Goal: Navigation & Orientation: Go to known website

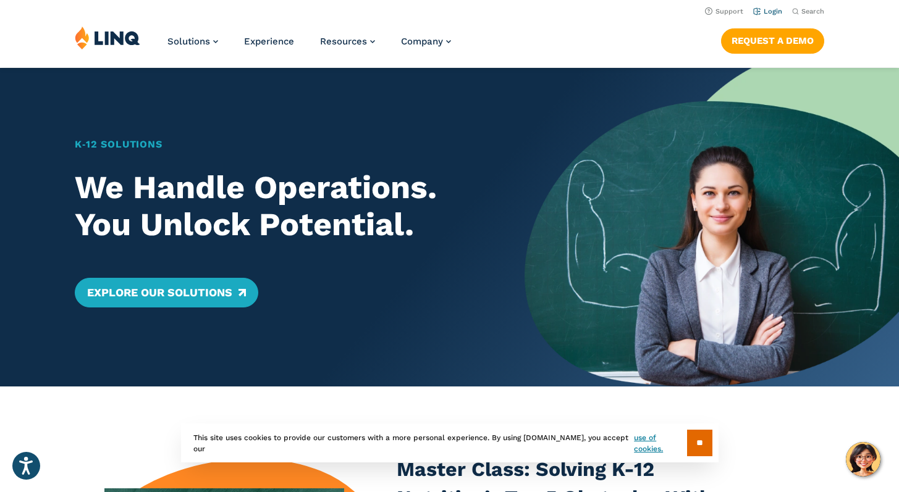
click at [774, 12] on link "Login" at bounding box center [767, 11] width 29 height 8
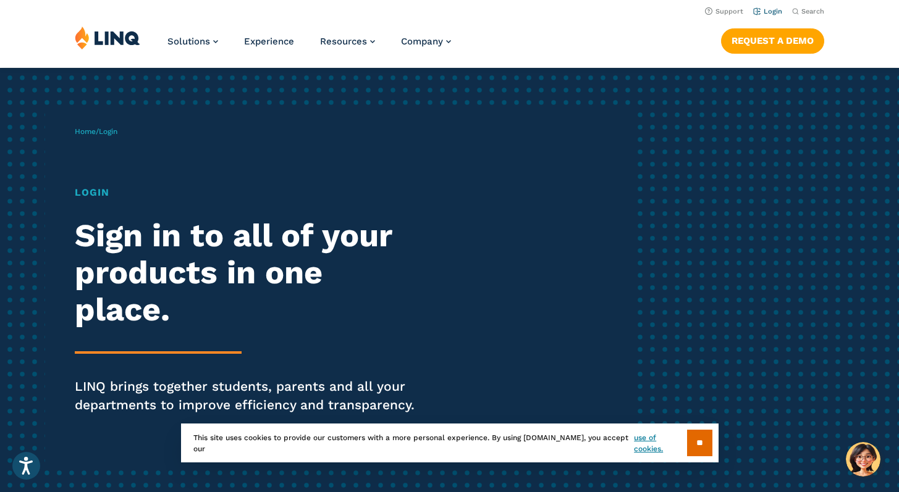
click at [768, 9] on link "Login" at bounding box center [767, 11] width 29 height 8
click at [765, 12] on link "Login" at bounding box center [767, 11] width 29 height 8
click at [703, 439] on input "**" at bounding box center [699, 443] width 25 height 27
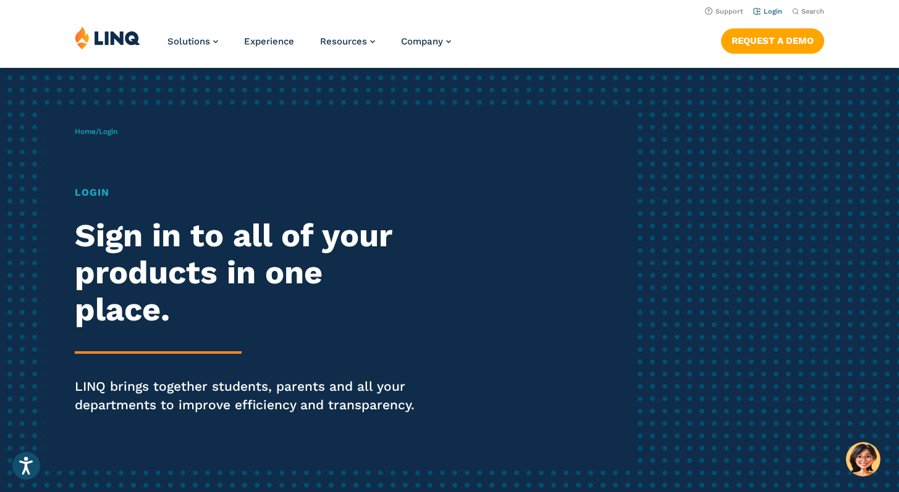
click at [769, 14] on link "Login" at bounding box center [767, 11] width 29 height 8
click at [766, 12] on link "Login" at bounding box center [767, 11] width 29 height 8
click at [95, 193] on h1 "Login" at bounding box center [248, 192] width 346 height 15
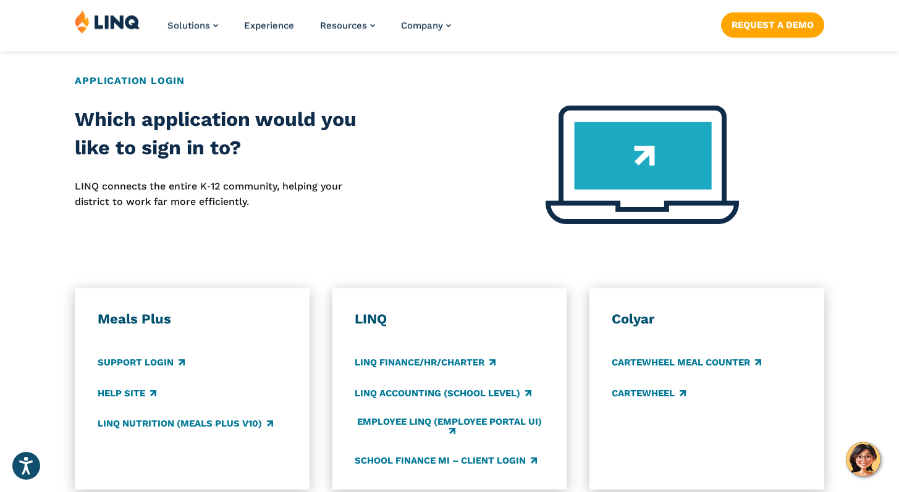
scroll to position [492, 0]
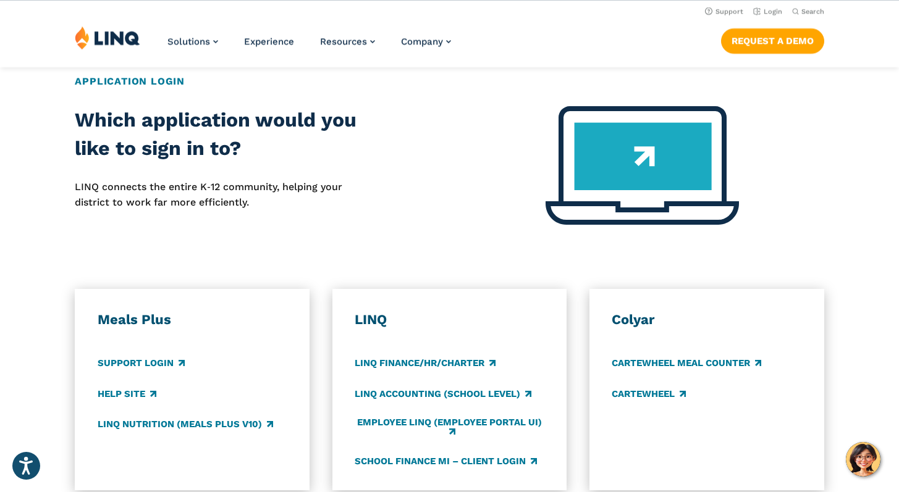
click at [132, 82] on h2 "Application Login" at bounding box center [449, 81] width 748 height 15
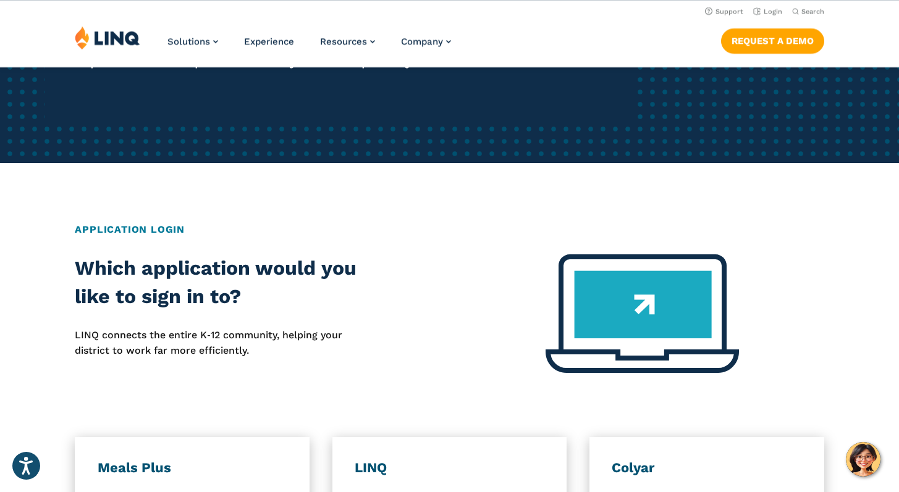
scroll to position [0, 0]
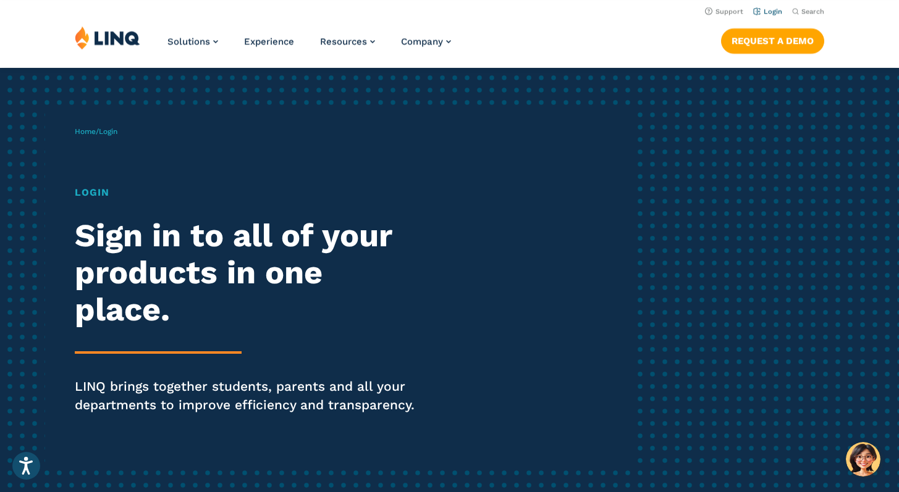
click at [776, 14] on link "Login" at bounding box center [767, 11] width 29 height 8
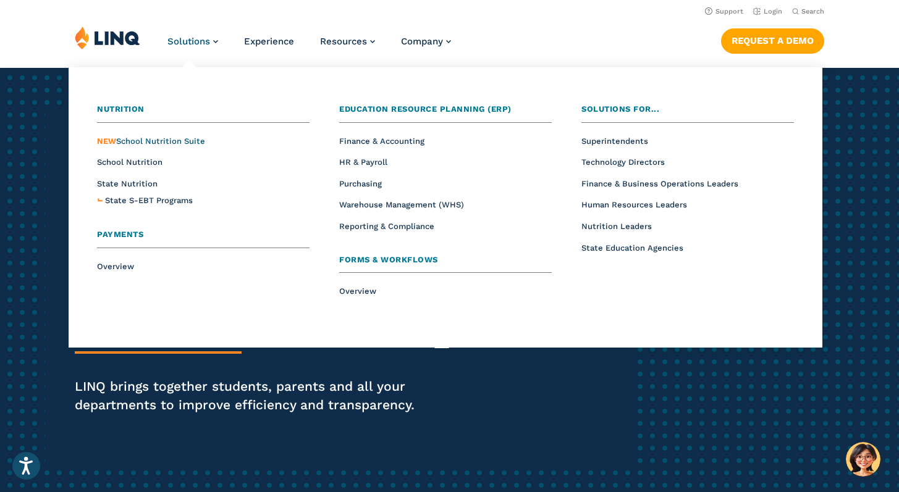
click at [182, 141] on span "NEW School Nutrition Suite" at bounding box center [151, 140] width 108 height 9
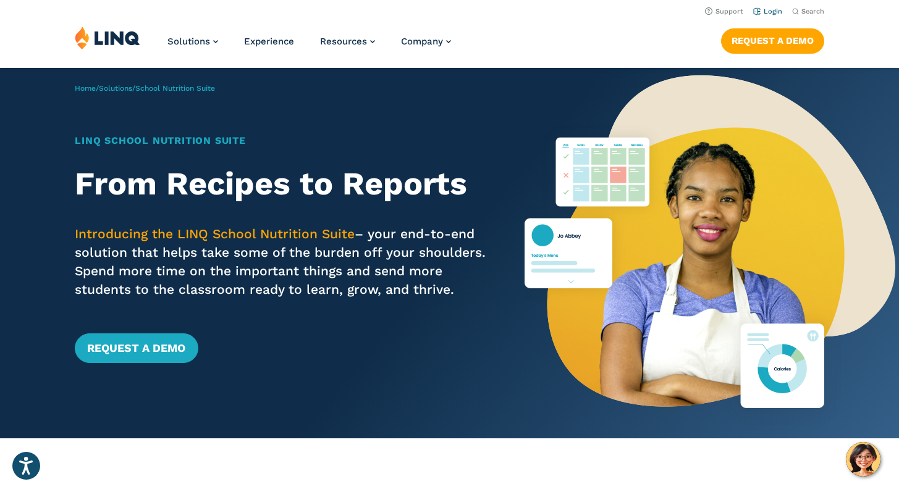
click at [774, 14] on link "Login" at bounding box center [767, 11] width 29 height 8
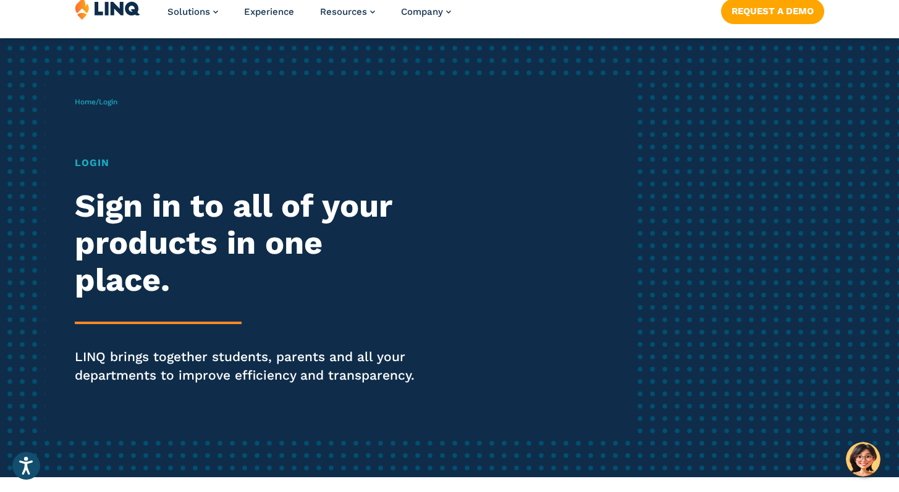
scroll to position [30, 0]
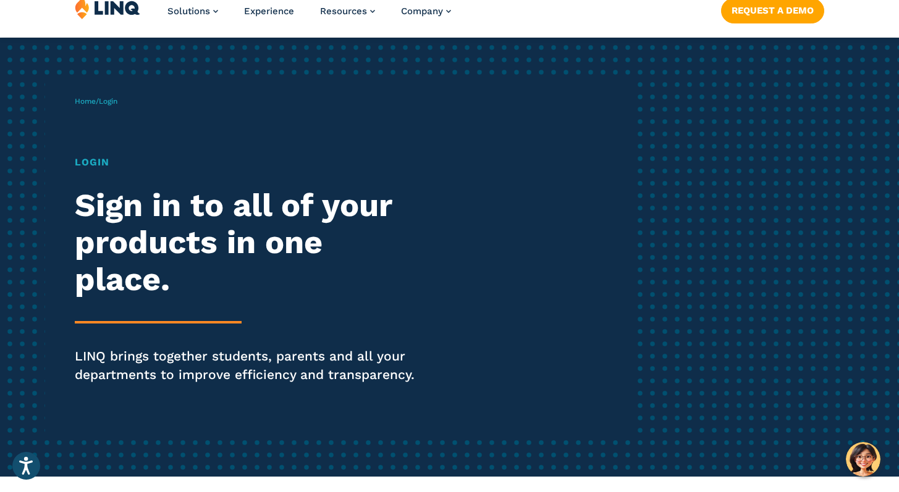
click at [110, 107] on div "Home / Login Login Sign in to all of your products in one place. LINQ brings to…" at bounding box center [355, 257] width 561 height 353
click at [96, 159] on h1 "Login" at bounding box center [248, 162] width 346 height 15
click at [135, 280] on h2 "Sign in to all of your products in one place." at bounding box center [248, 242] width 346 height 111
click at [138, 313] on div "Login Sign in to all of your products in one place. LINQ brings together studen…" at bounding box center [248, 287] width 346 height 264
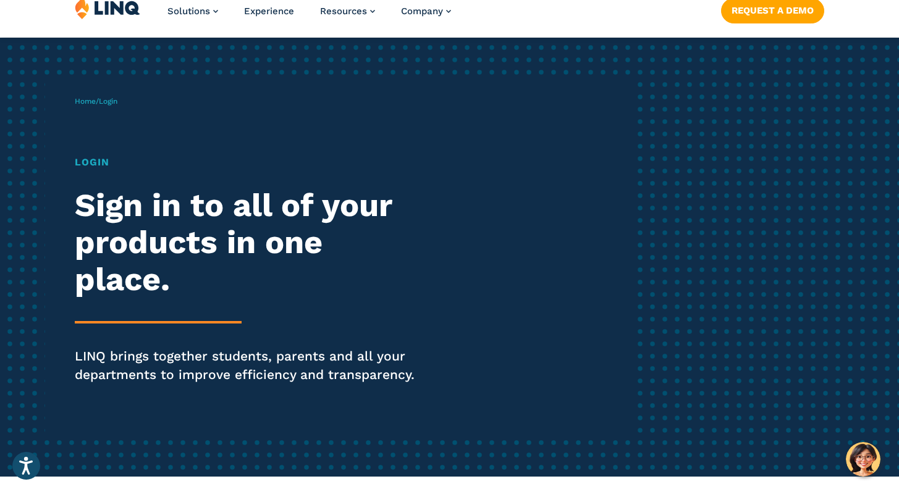
click at [166, 379] on p "LINQ brings together students, parents and all your departments to improve effi…" at bounding box center [248, 365] width 346 height 37
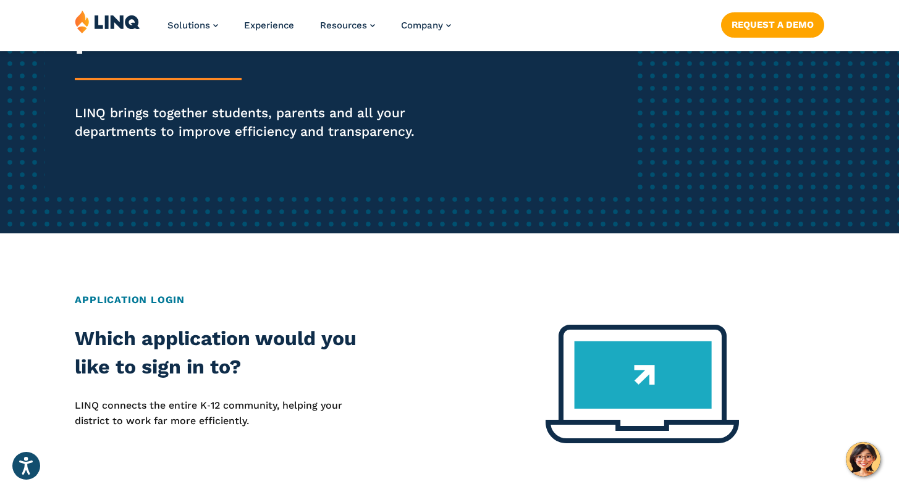
scroll to position [273, 0]
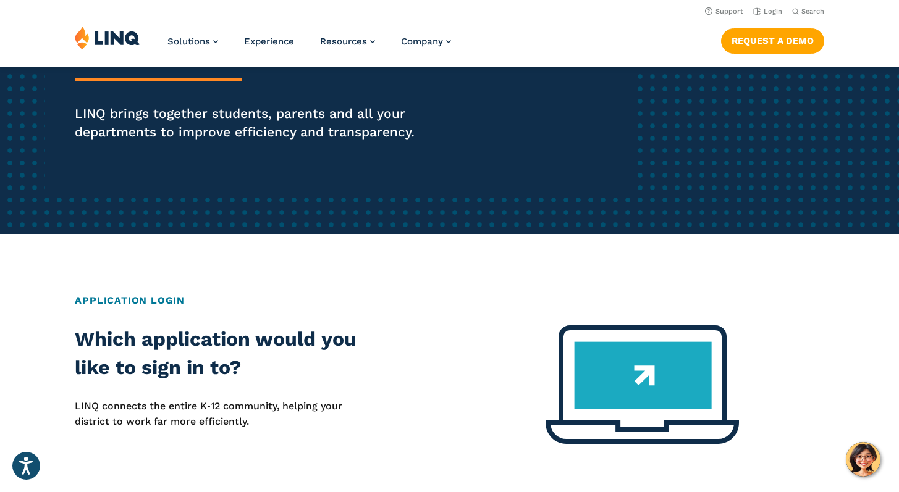
click at [155, 306] on h2 "Application Login" at bounding box center [449, 300] width 748 height 15
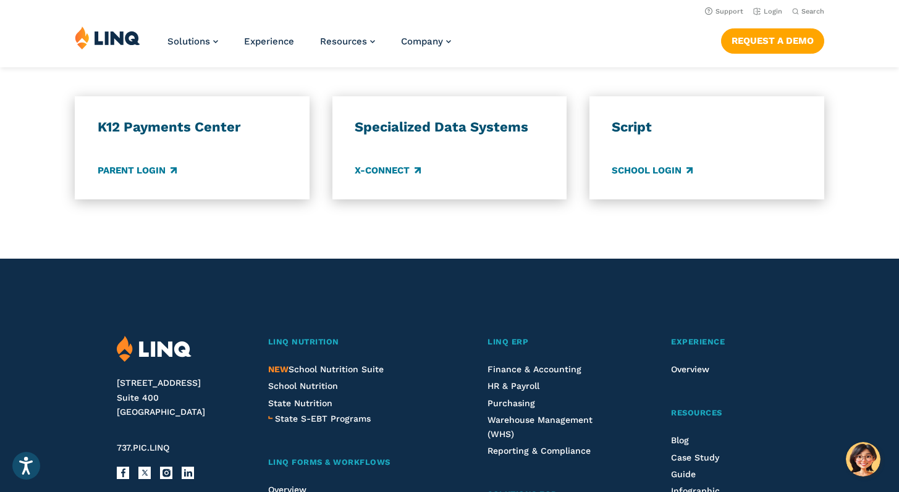
scroll to position [1116, 0]
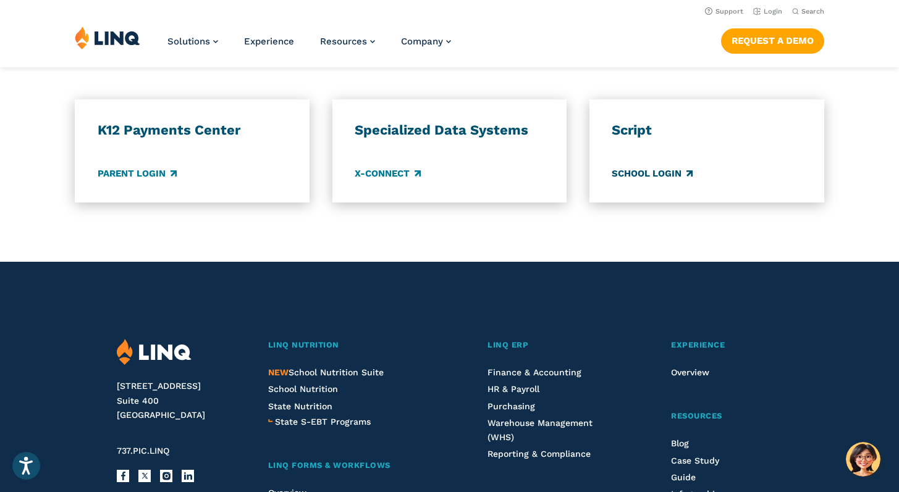
click at [626, 172] on link "School Login" at bounding box center [651, 174] width 81 height 14
click at [139, 169] on link "Parent Login" at bounding box center [137, 174] width 79 height 14
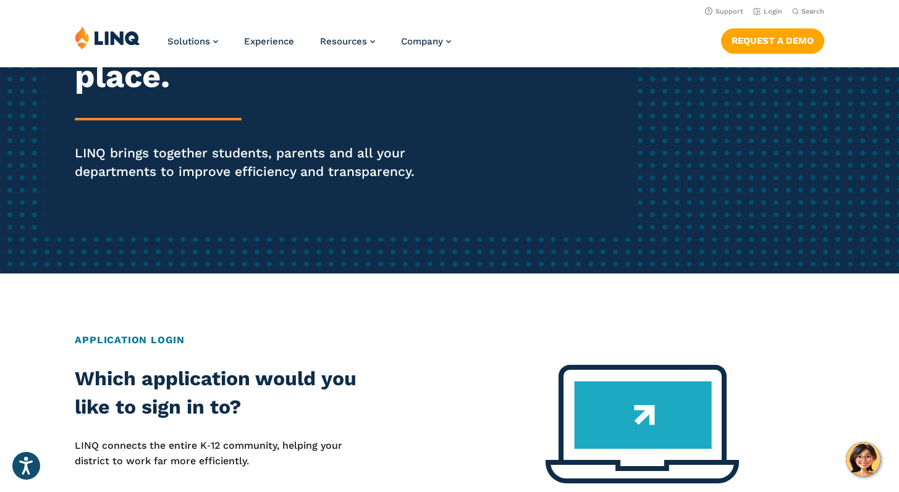
scroll to position [0, 0]
